Goal: Information Seeking & Learning: Learn about a topic

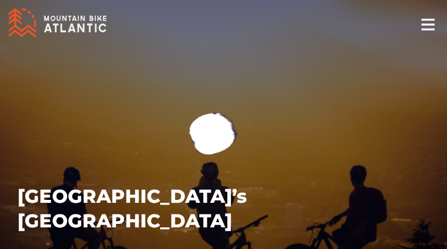
select select "1.00"
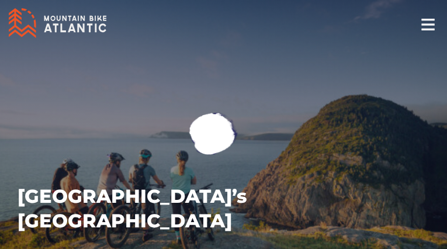
select select "1.00"
